Goal: Task Accomplishment & Management: Manage account settings

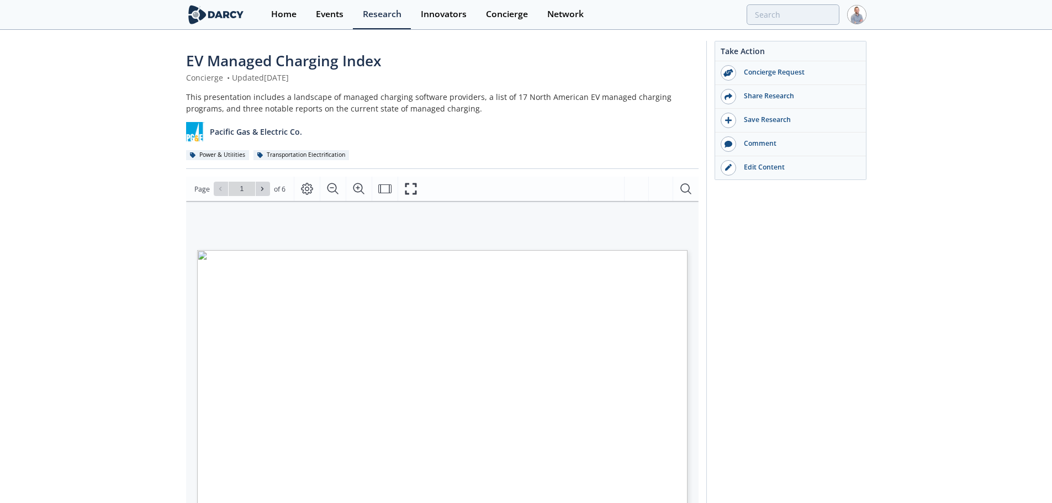
click at [868, 17] on section "Home Events Research Innovators Concierge Network" at bounding box center [526, 15] width 1052 height 30
click at [861, 16] on img at bounding box center [856, 14] width 19 height 19
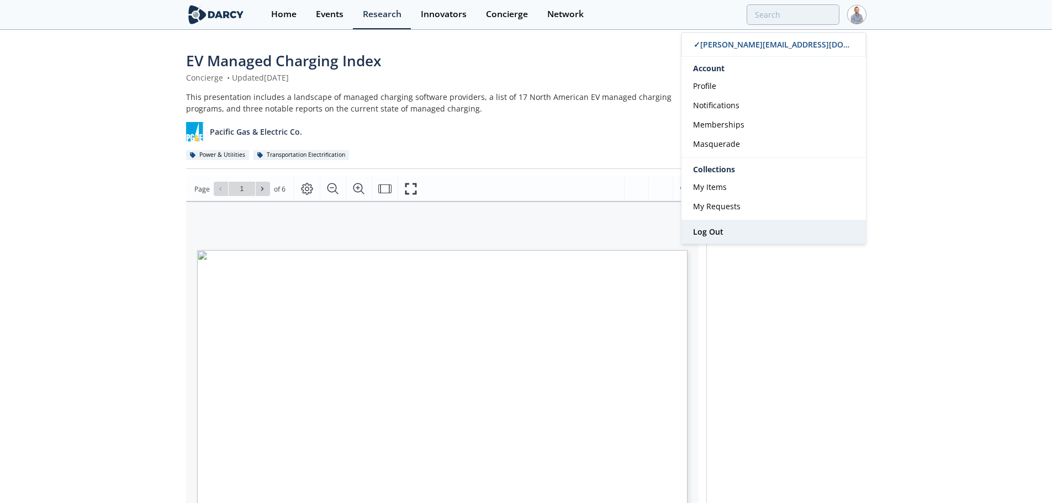
click at [707, 229] on span "Log Out" at bounding box center [708, 231] width 30 height 10
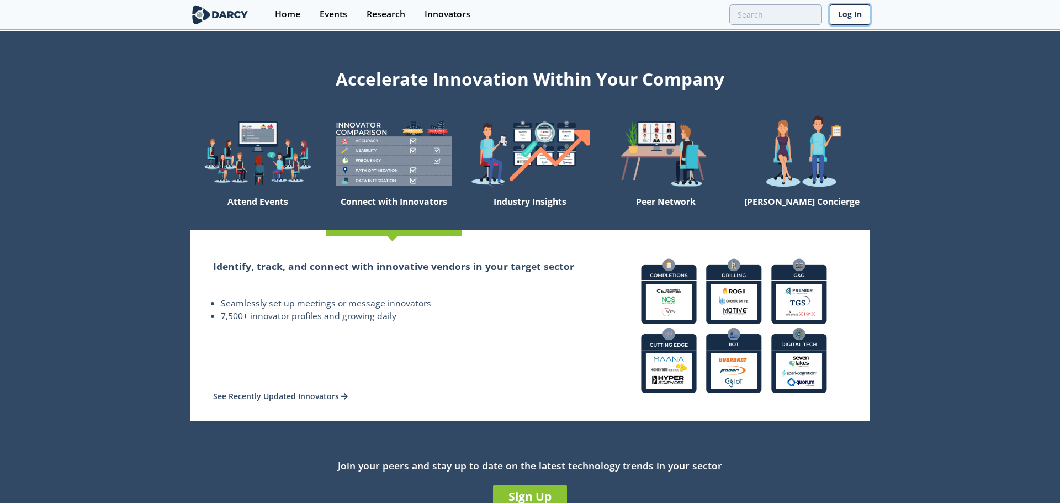
click at [839, 14] on link "Log In" at bounding box center [850, 14] width 40 height 20
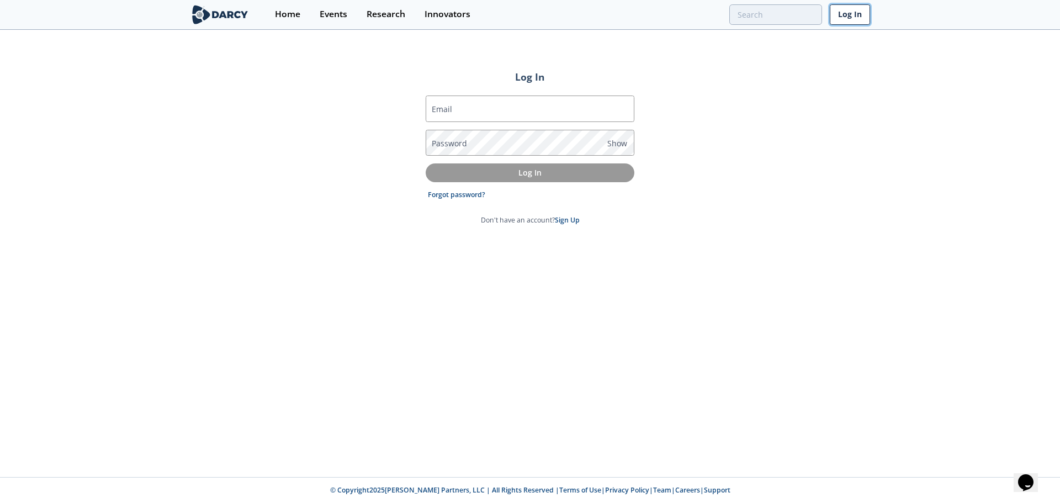
click at [846, 11] on link "Log In" at bounding box center [850, 14] width 40 height 20
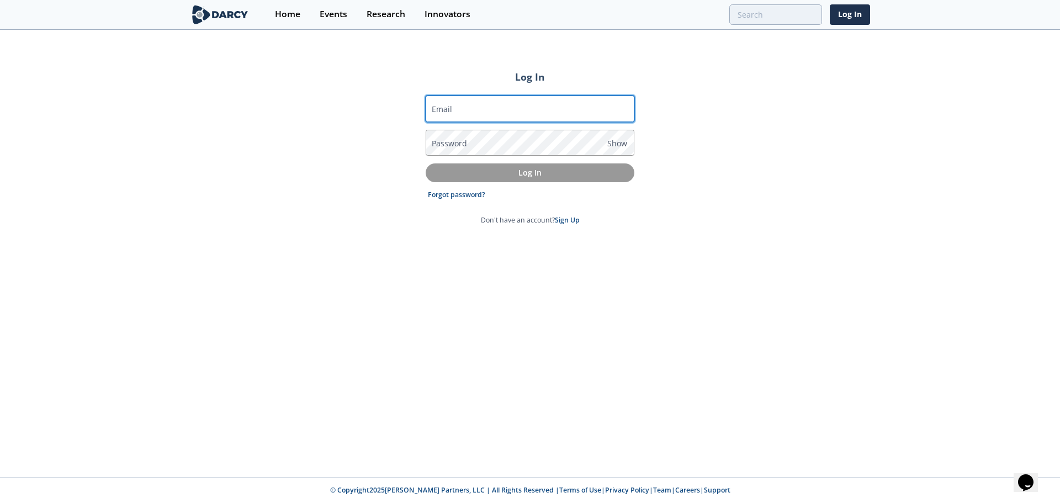
click at [560, 112] on input "Email" at bounding box center [530, 109] width 209 height 27
click at [537, 108] on input "lennart.huijbers@gmail.com" at bounding box center [530, 109] width 209 height 27
type input "[PERSON_NAME][EMAIL_ADDRESS][DOMAIN_NAME]"
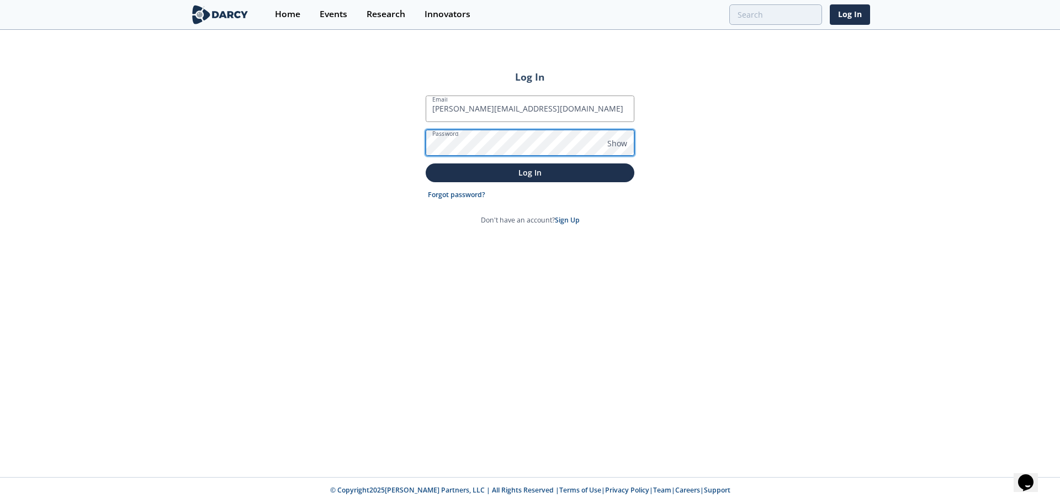
click at [426, 163] on button "Log In" at bounding box center [530, 172] width 209 height 18
